Goal: Task Accomplishment & Management: Use online tool/utility

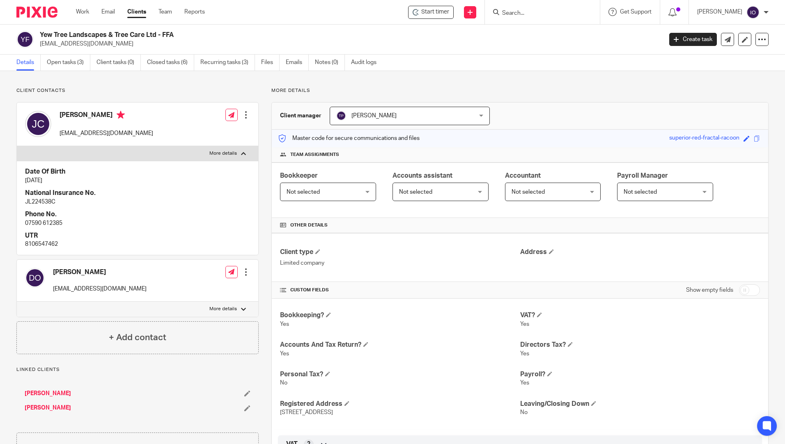
click at [531, 17] on input "Search" at bounding box center [538, 13] width 74 height 7
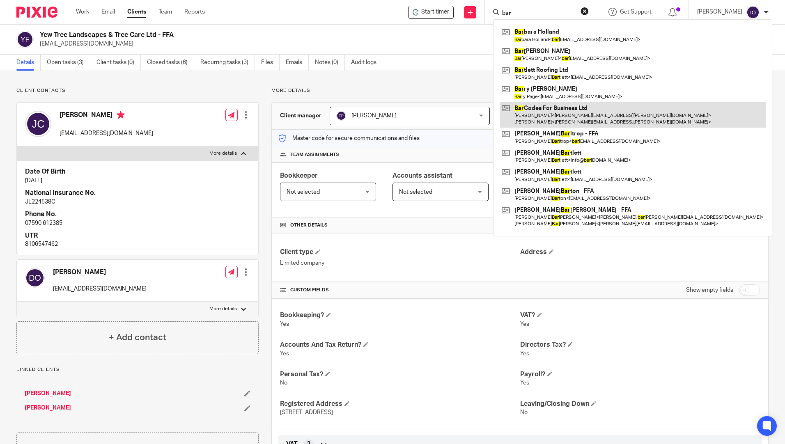
type input "bar"
click at [529, 108] on link at bounding box center [633, 114] width 266 height 25
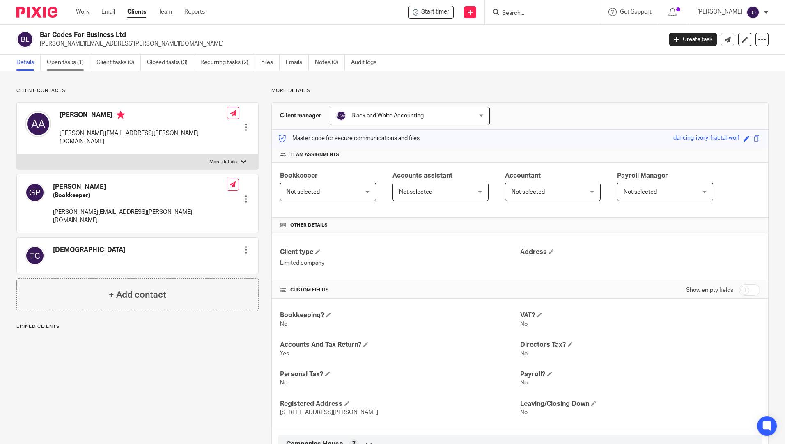
click at [67, 63] on link "Open tasks (1)" at bounding box center [69, 63] width 44 height 16
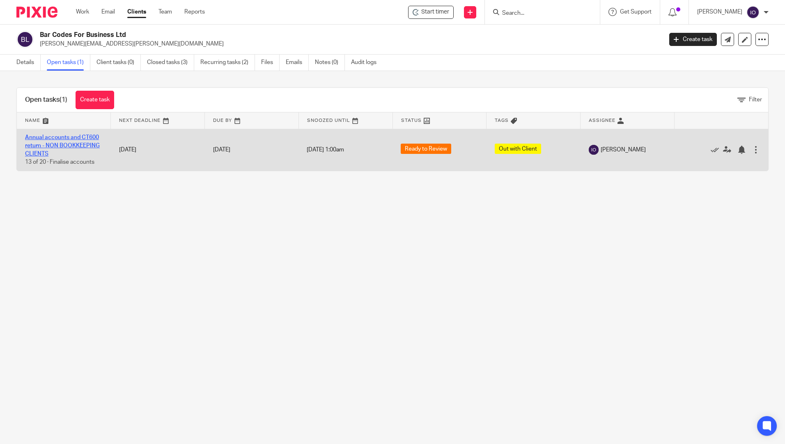
click at [60, 146] on link "Annual accounts and CT600 return - NON BOOKKEEPING CLIENTS" at bounding box center [62, 146] width 75 height 23
